Goal: Task Accomplishment & Management: Manage account settings

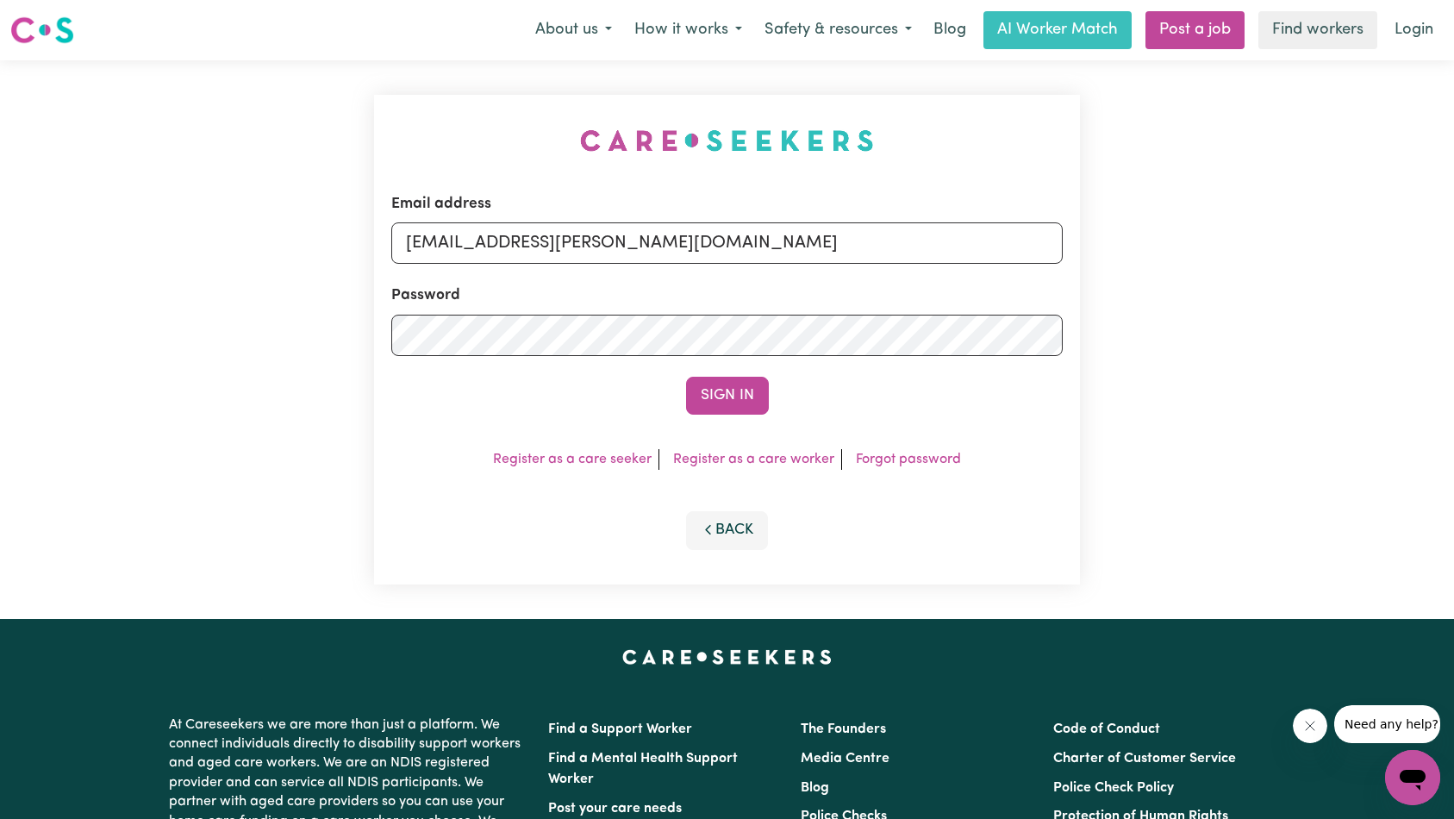
type input "[EMAIL_ADDRESS][PERSON_NAME][DOMAIN_NAME]"
click at [686, 377] on button "Sign In" at bounding box center [727, 396] width 83 height 38
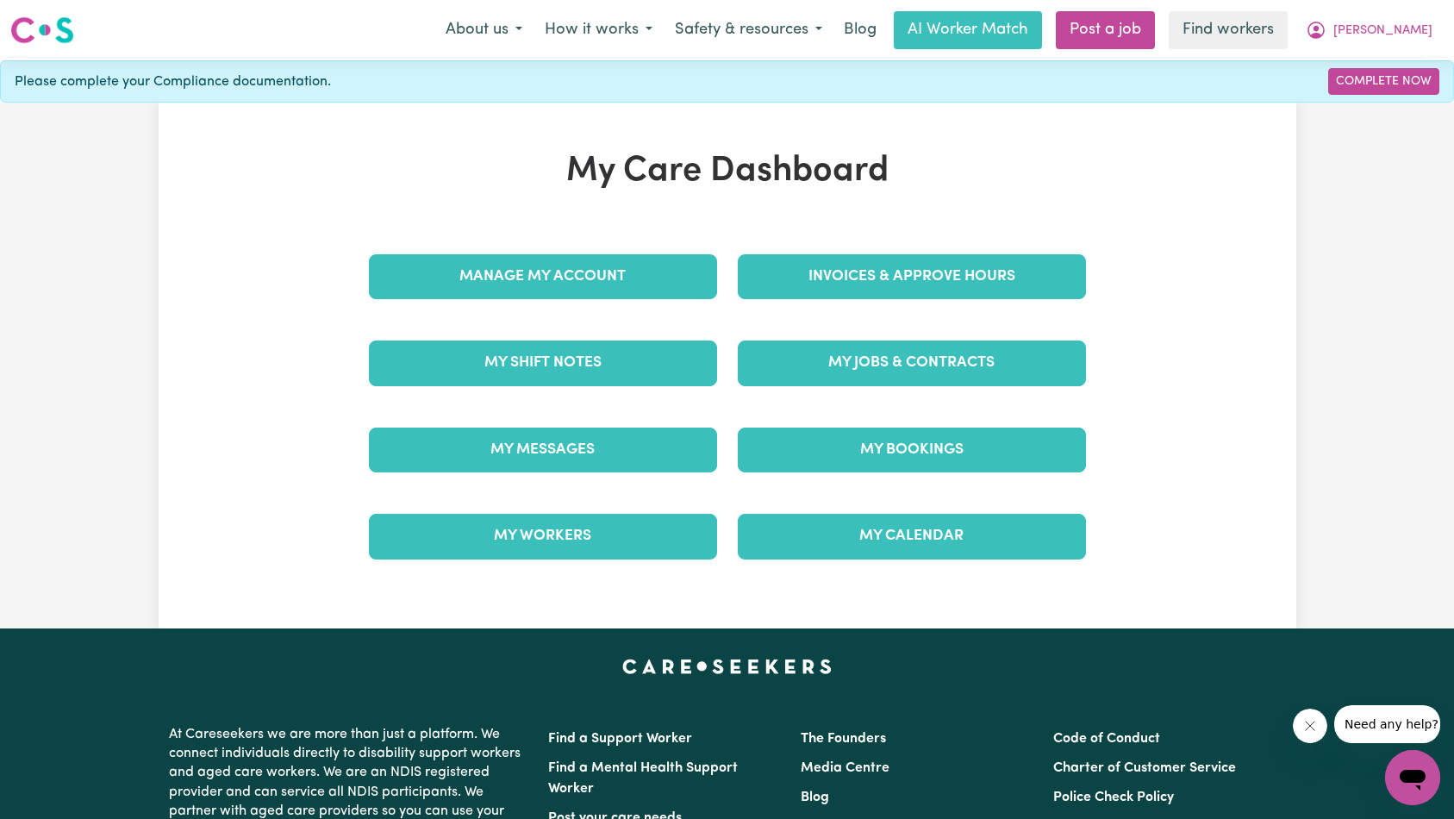
click at [907, 338] on div "My Jobs & Contracts" at bounding box center [911, 363] width 369 height 86
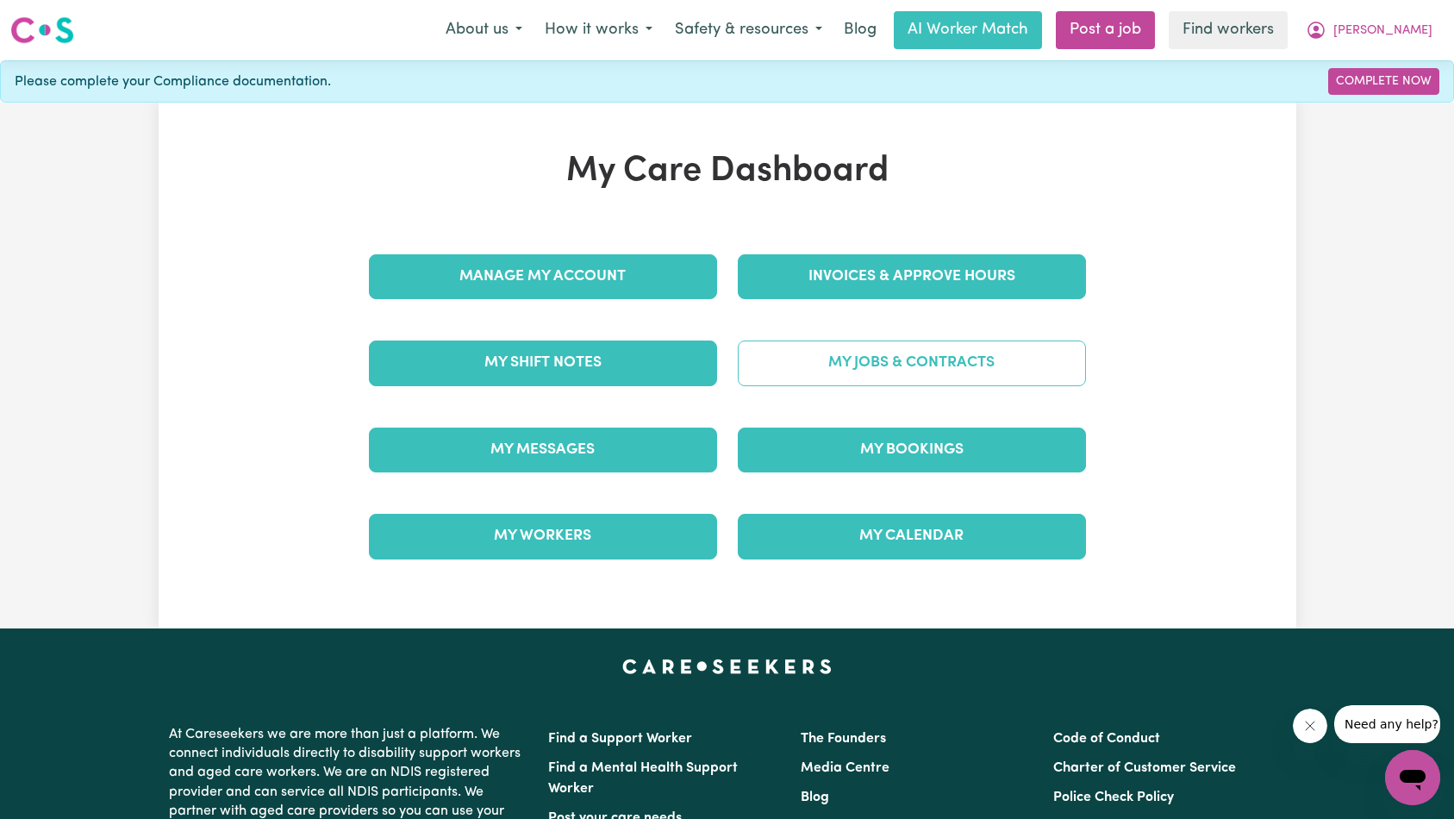
click at [914, 358] on link "My Jobs & Contracts" at bounding box center [912, 362] width 348 height 45
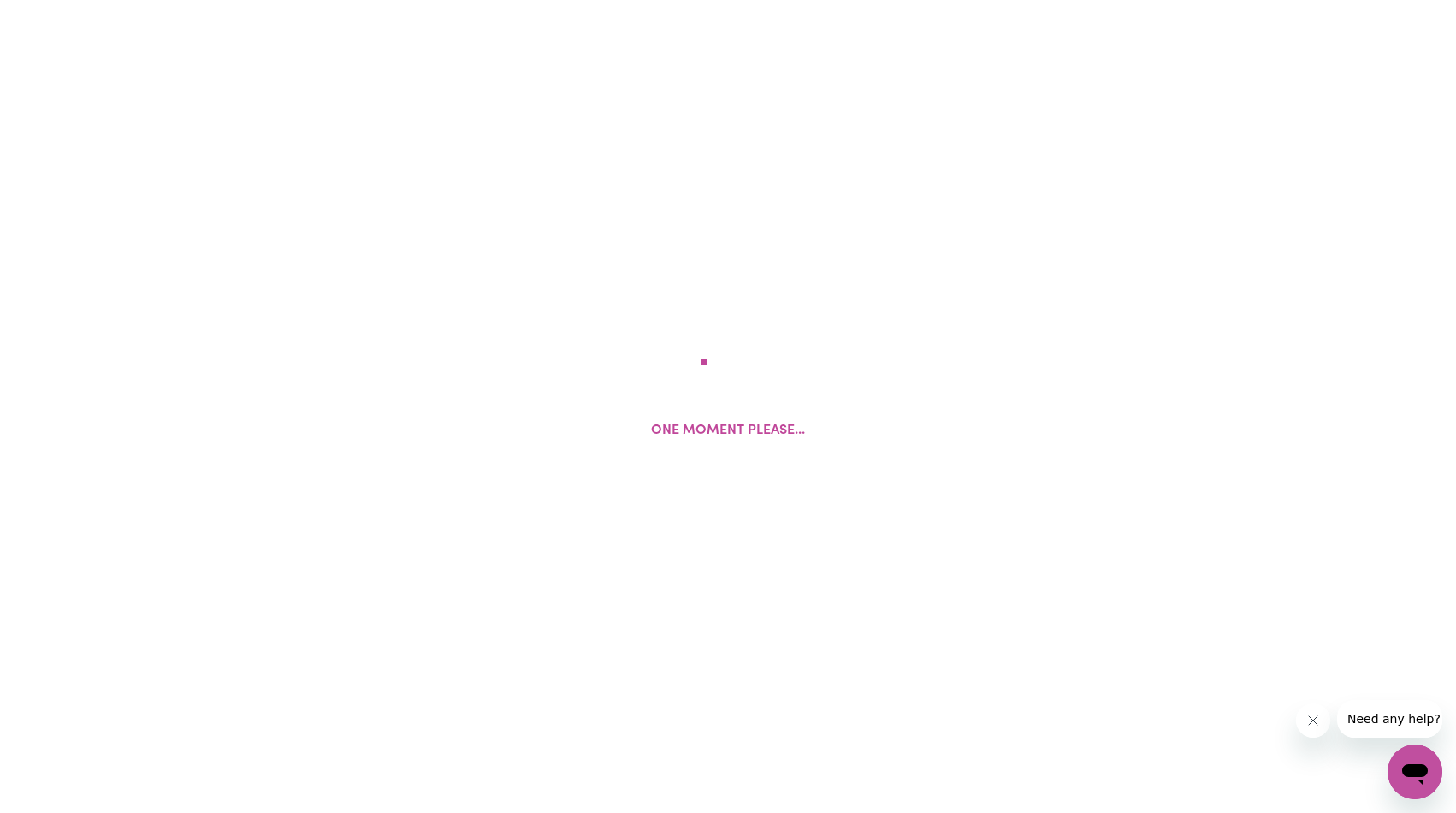
click at [1311, 728] on button "Close message from company" at bounding box center [1313, 720] width 34 height 34
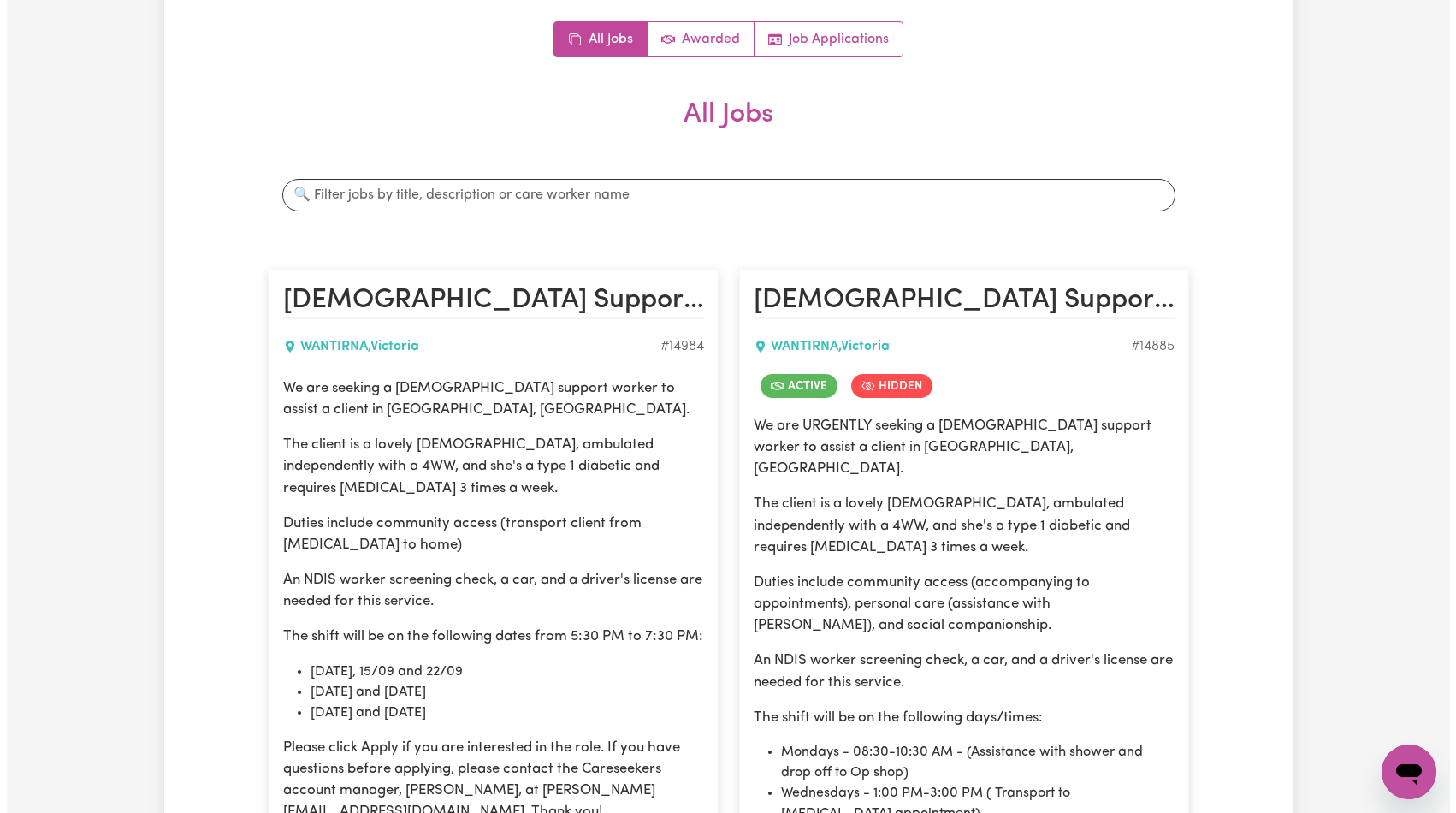
scroll to position [462, 0]
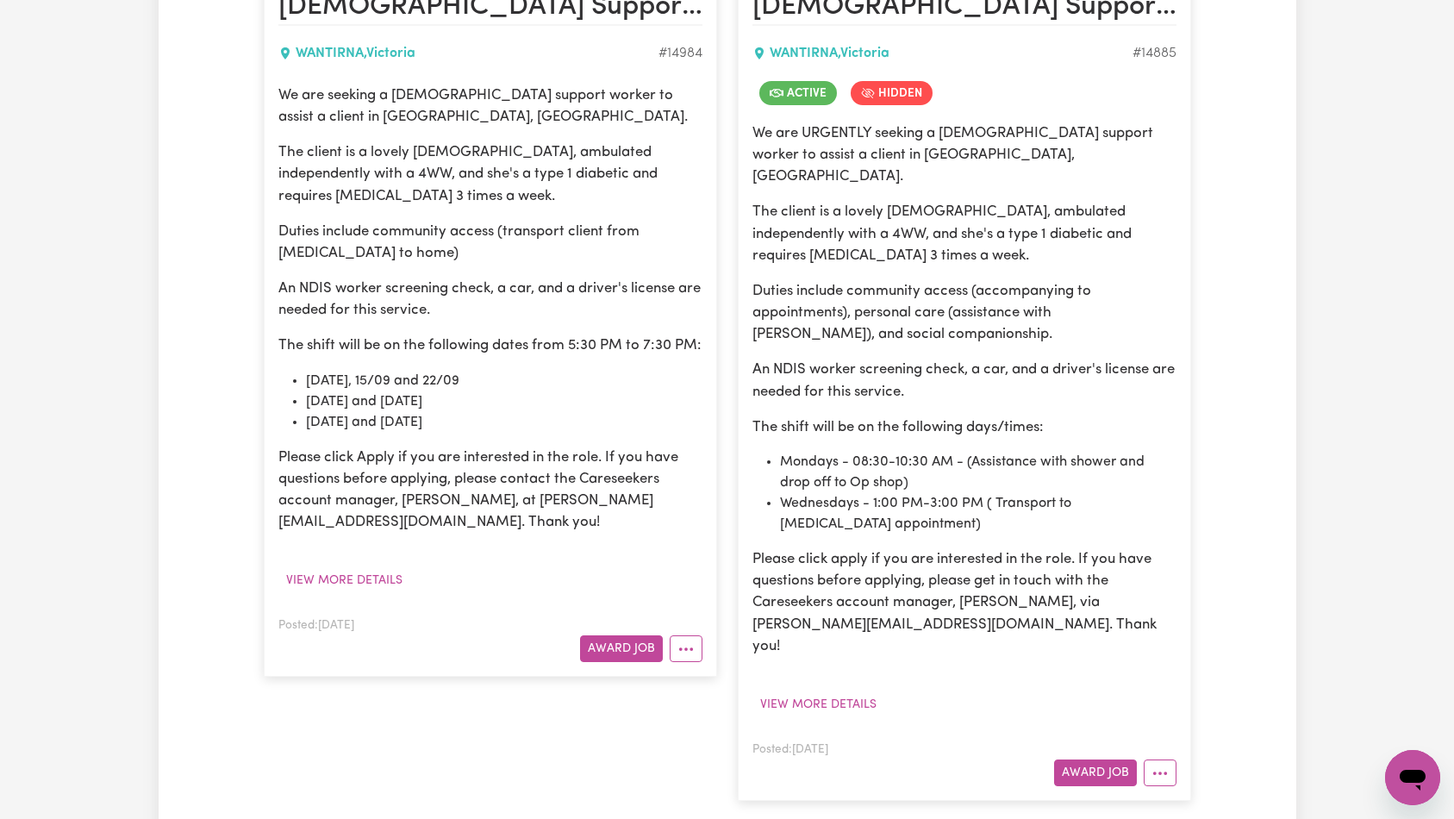
click at [1180, 730] on article "[DEMOGRAPHIC_DATA] Support Worker Needed In [GEOGRAPHIC_DATA], [PERSON_NAME][GE…" at bounding box center [964, 388] width 453 height 825
click at [1172, 759] on button "More options" at bounding box center [1159, 772] width 33 height 27
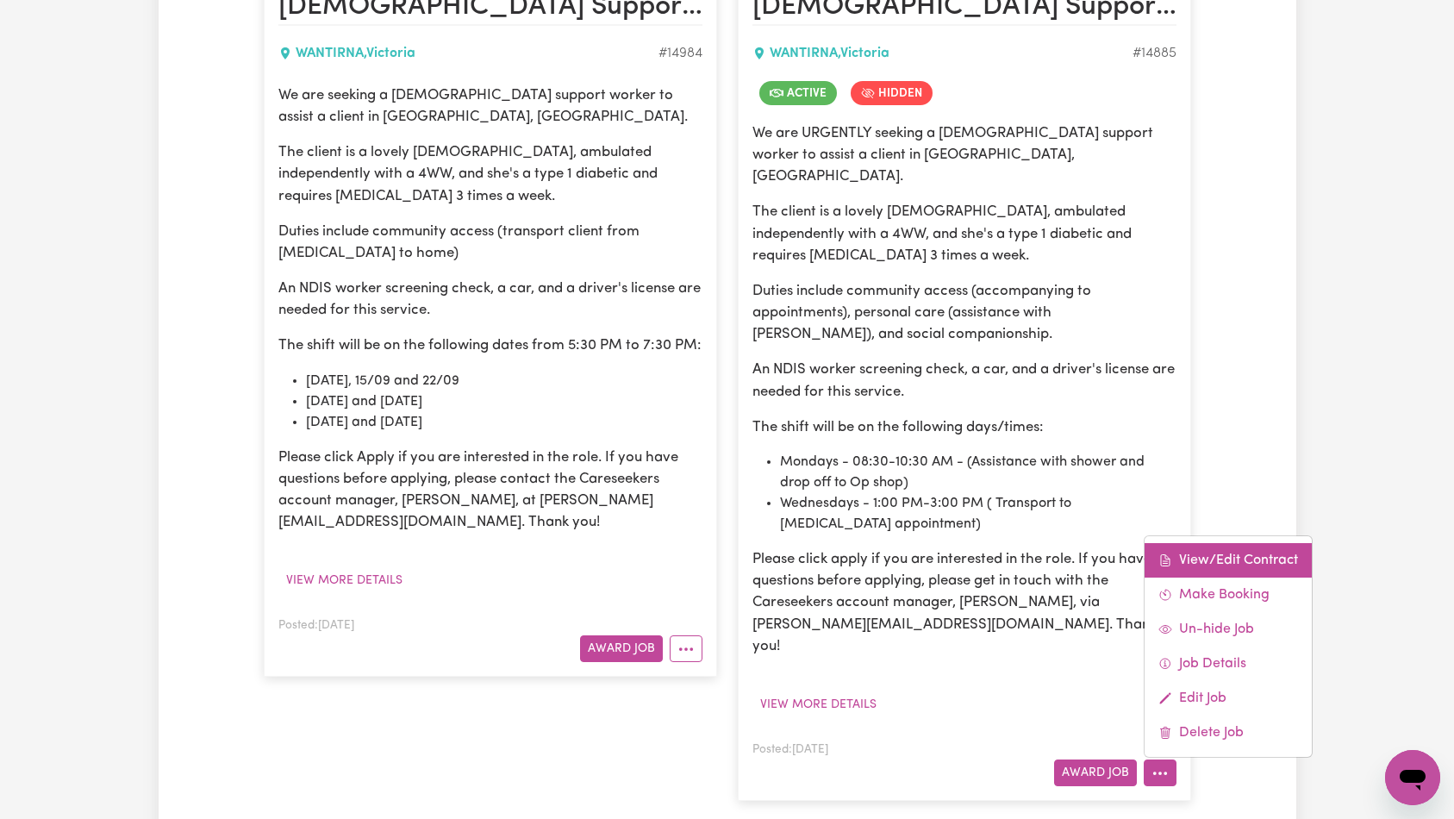
click at [1236, 543] on link "View/Edit Contract" at bounding box center [1227, 560] width 167 height 34
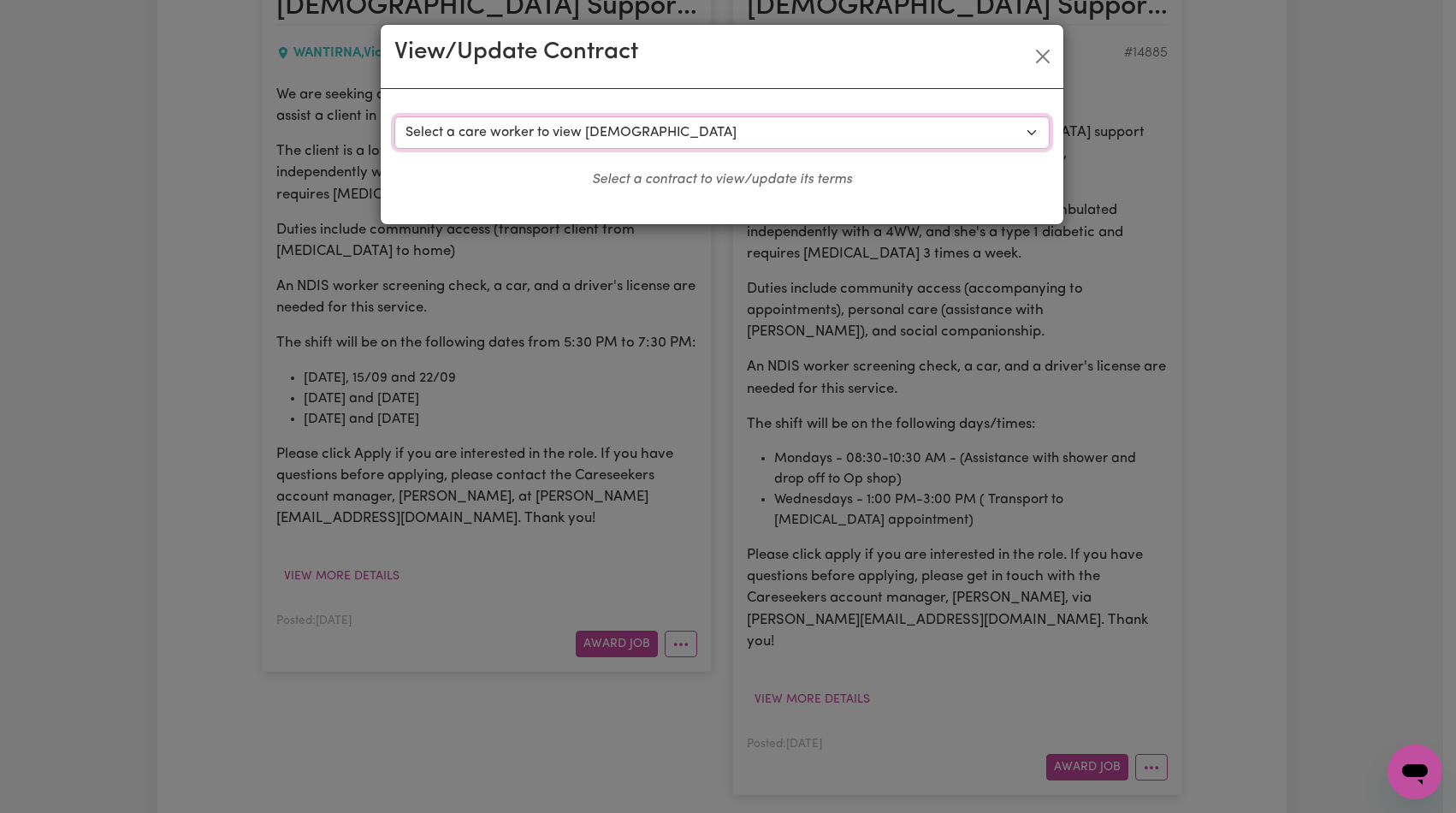
click at [584, 124] on select "Select a care worker to view [DEMOGRAPHIC_DATA] #10527 - [PERSON_NAME] H (contr…" at bounding box center [722, 132] width 655 height 33
select select "10159"
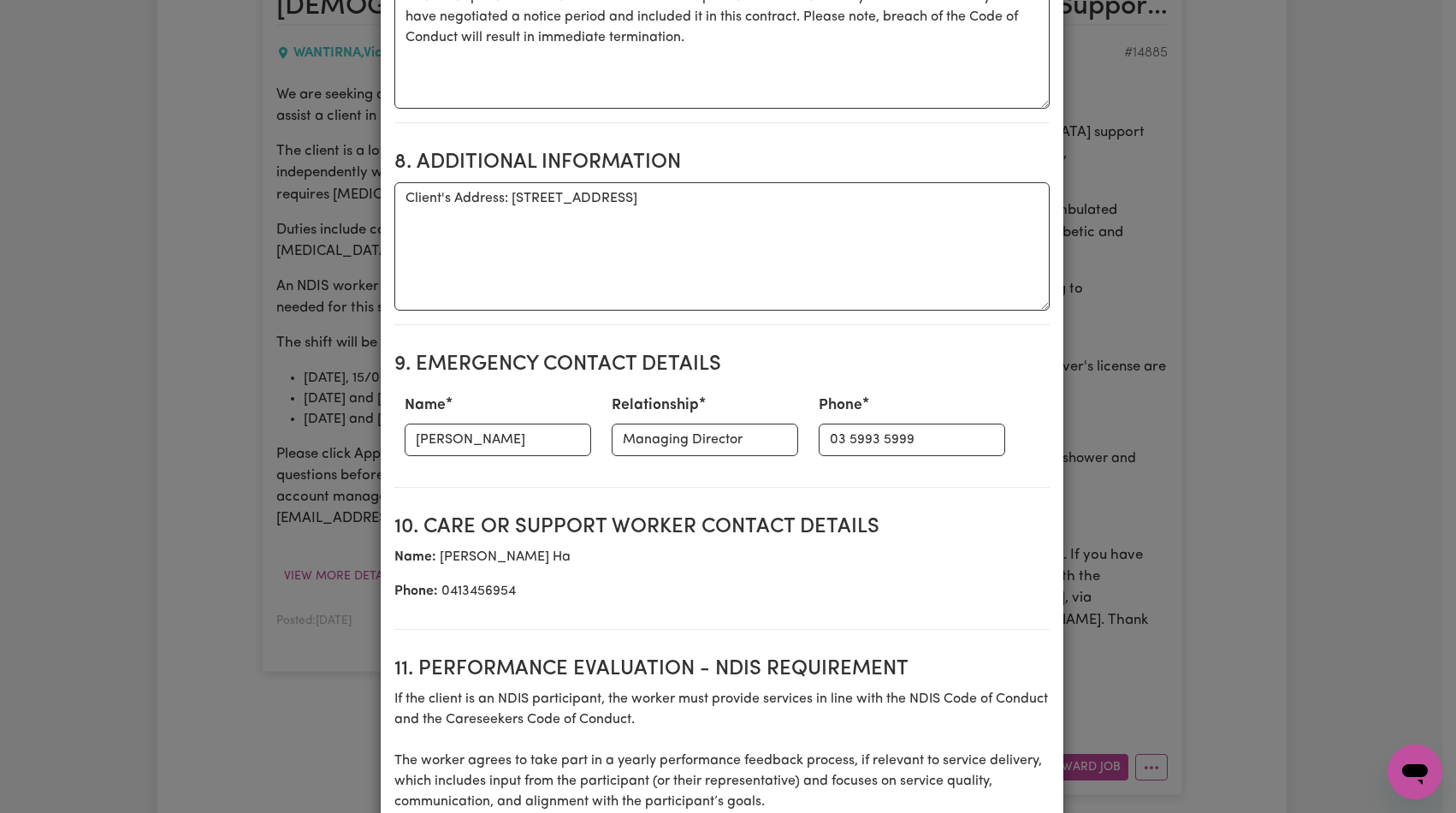
scroll to position [2184, 0]
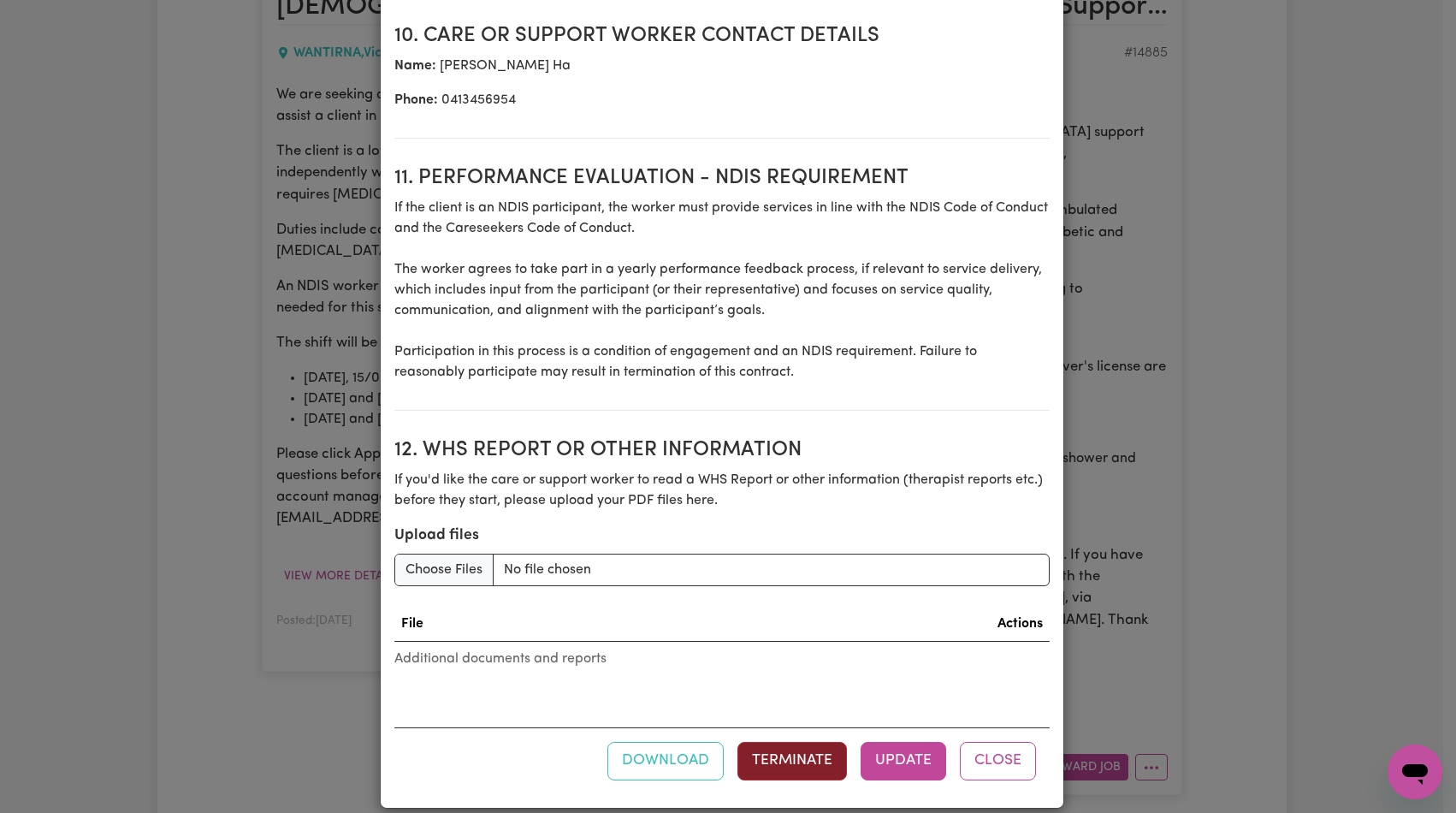
click at [778, 742] on button "Terminate" at bounding box center [793, 760] width 109 height 38
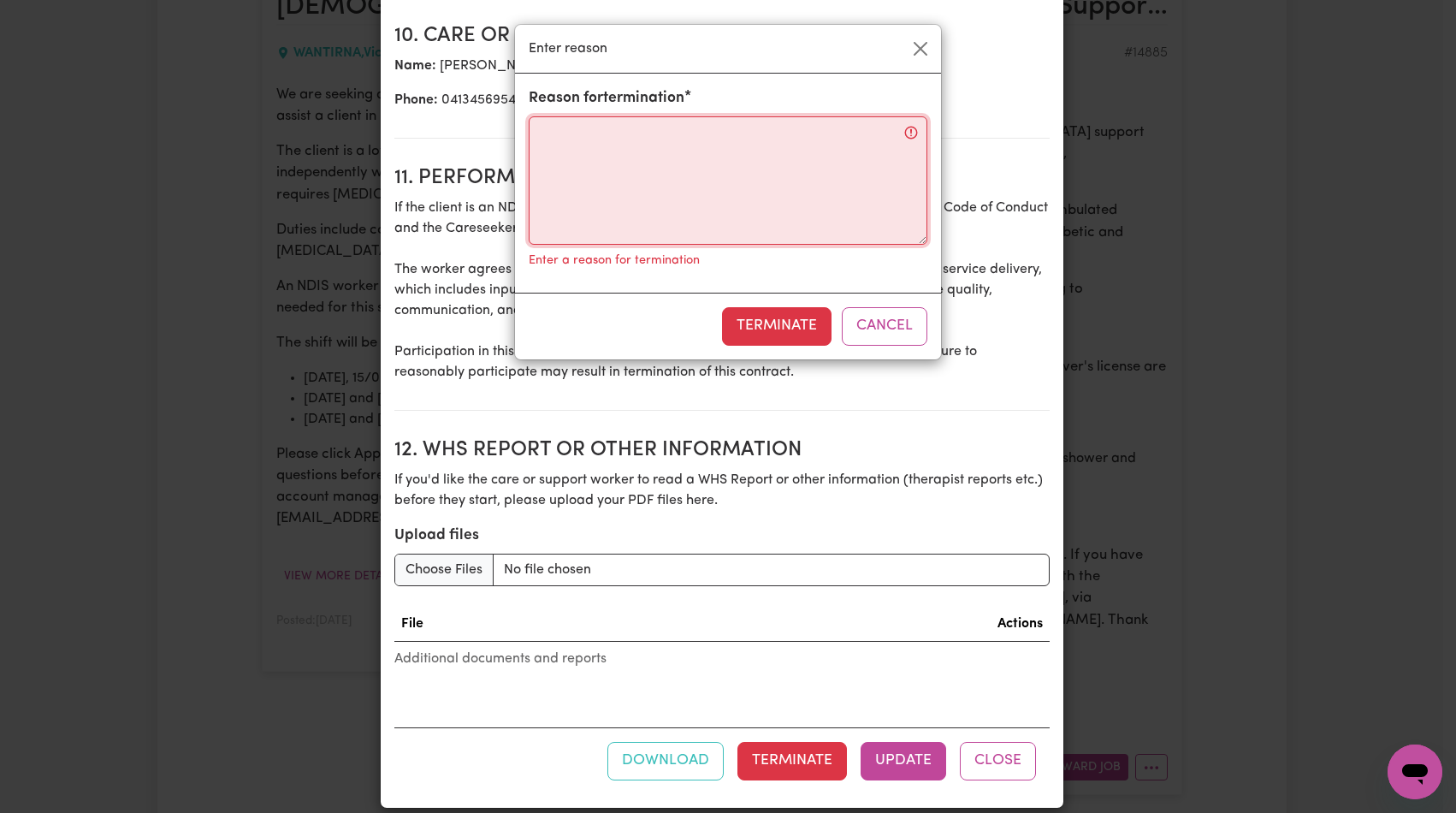
click at [673, 128] on textarea "Reason for termination" at bounding box center [728, 180] width 399 height 128
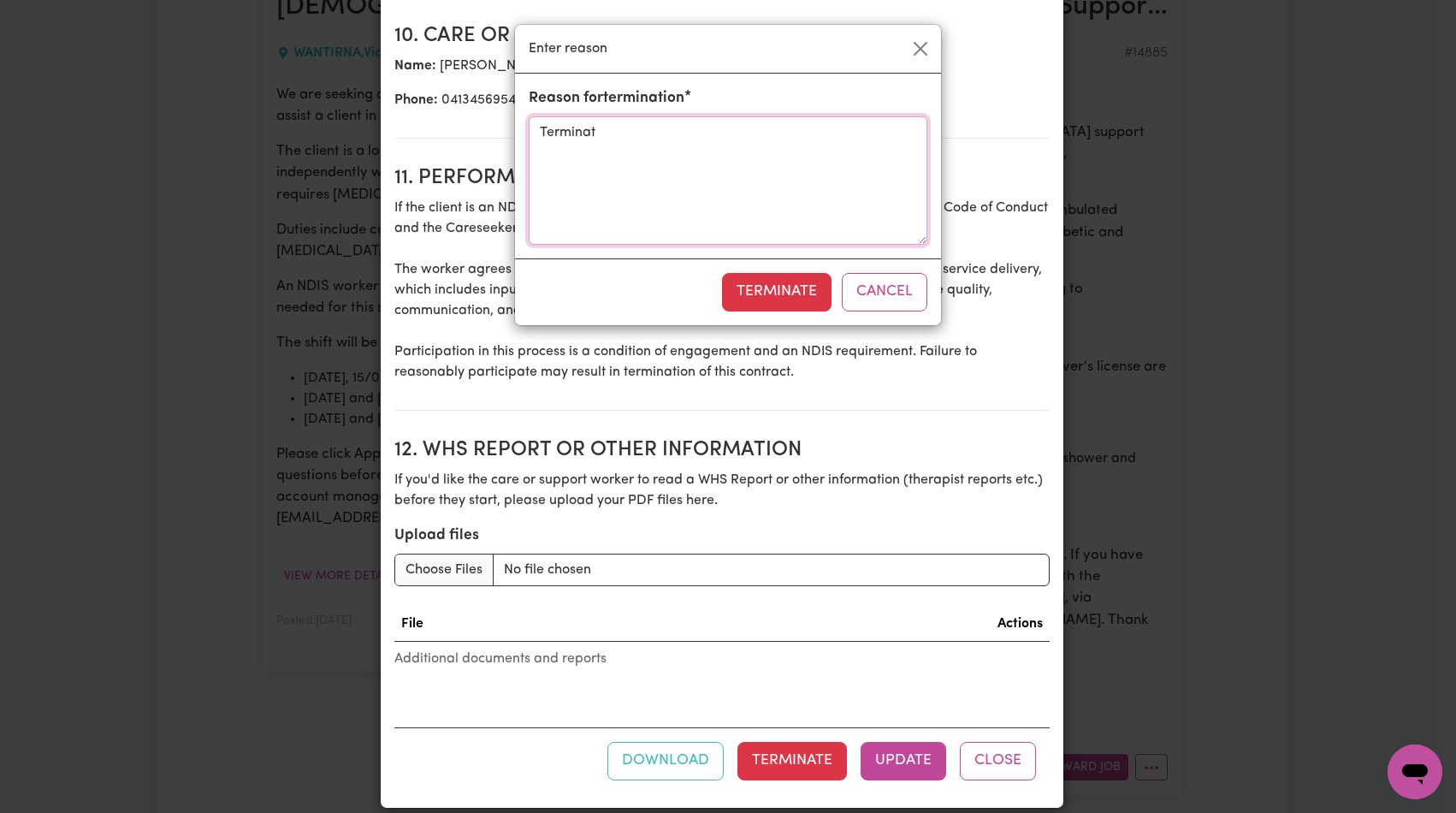
type textarea "Terminate"
